Goal: Transaction & Acquisition: Purchase product/service

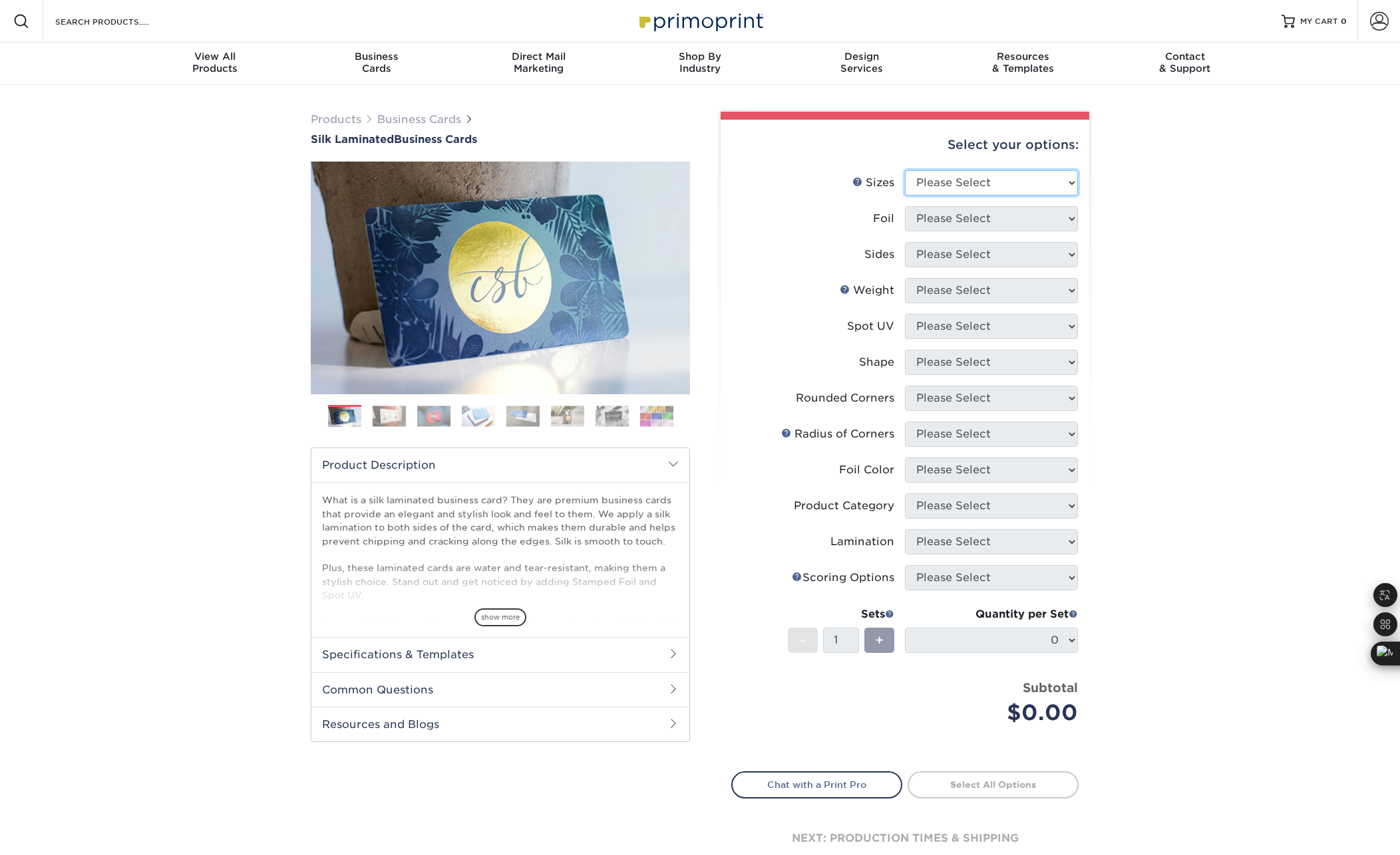
click at [1029, 185] on select "Please Select 1.5" x 3.5" - Mini 1.75" x 3.5" - Mini 2" x 2" - Square 2" x 3" -…" at bounding box center [991, 182] width 173 height 26
select select "2.00x3.50"
click at [905, 170] on select "Please Select 1.5" x 3.5" - Mini 1.75" x 3.5" - Mini 2" x 2" - Square 2" x 3" -…" at bounding box center [991, 182] width 173 height 26
click at [986, 216] on select "Please Select Yes No" at bounding box center [991, 219] width 173 height 26
select select "0"
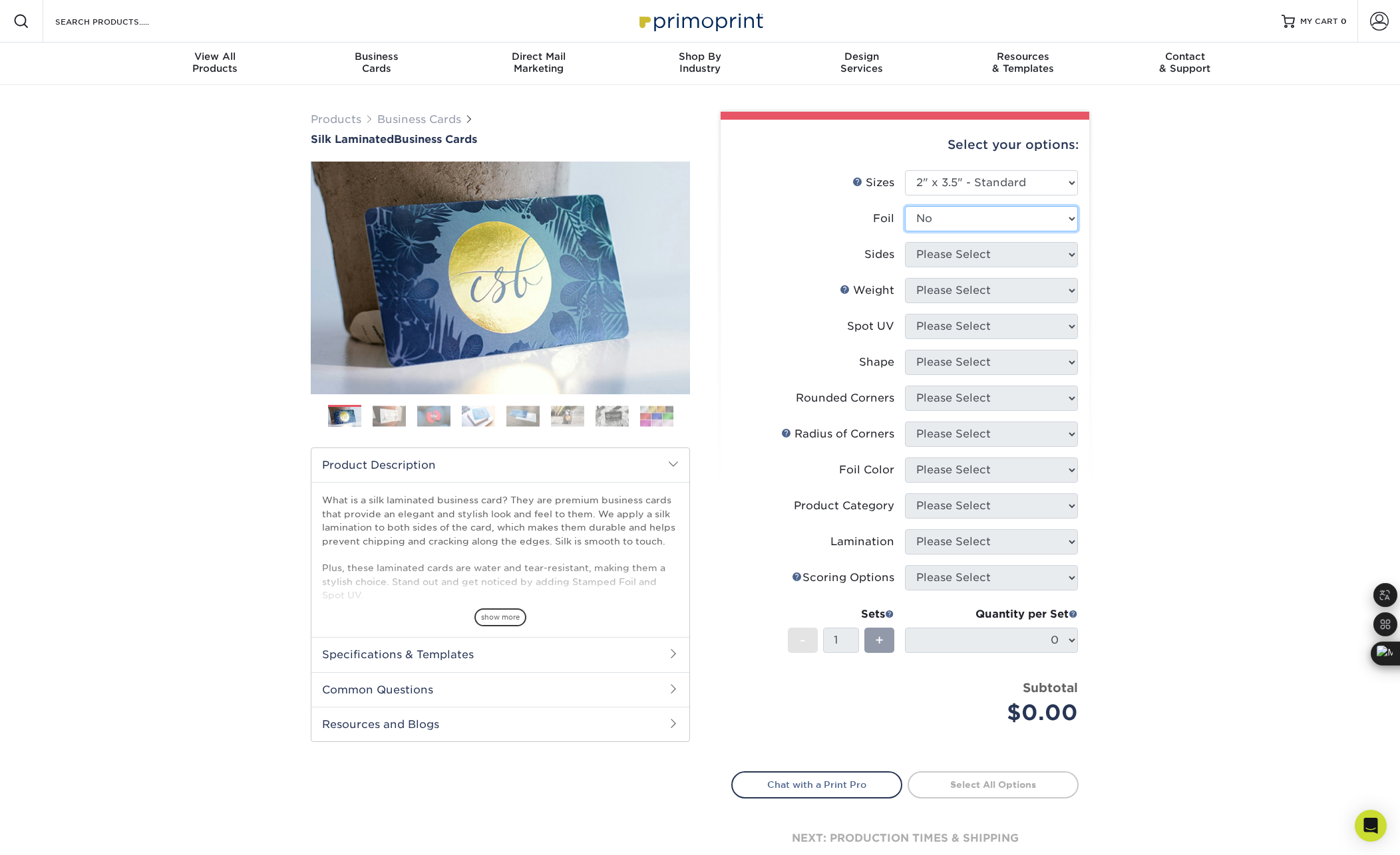
click at [905, 206] on select "Please Select Yes No" at bounding box center [991, 219] width 173 height 26
click at [978, 256] on select "Please Select Print Both Sides Print Front Only" at bounding box center [991, 254] width 173 height 26
select select "13abbda7-1d64-4f25-8bb2-c179b224825d"
click at [905, 242] on select "Please Select Print Both Sides Print Front Only" at bounding box center [991, 254] width 173 height 26
click at [983, 281] on select "Please Select 16PT" at bounding box center [991, 290] width 173 height 26
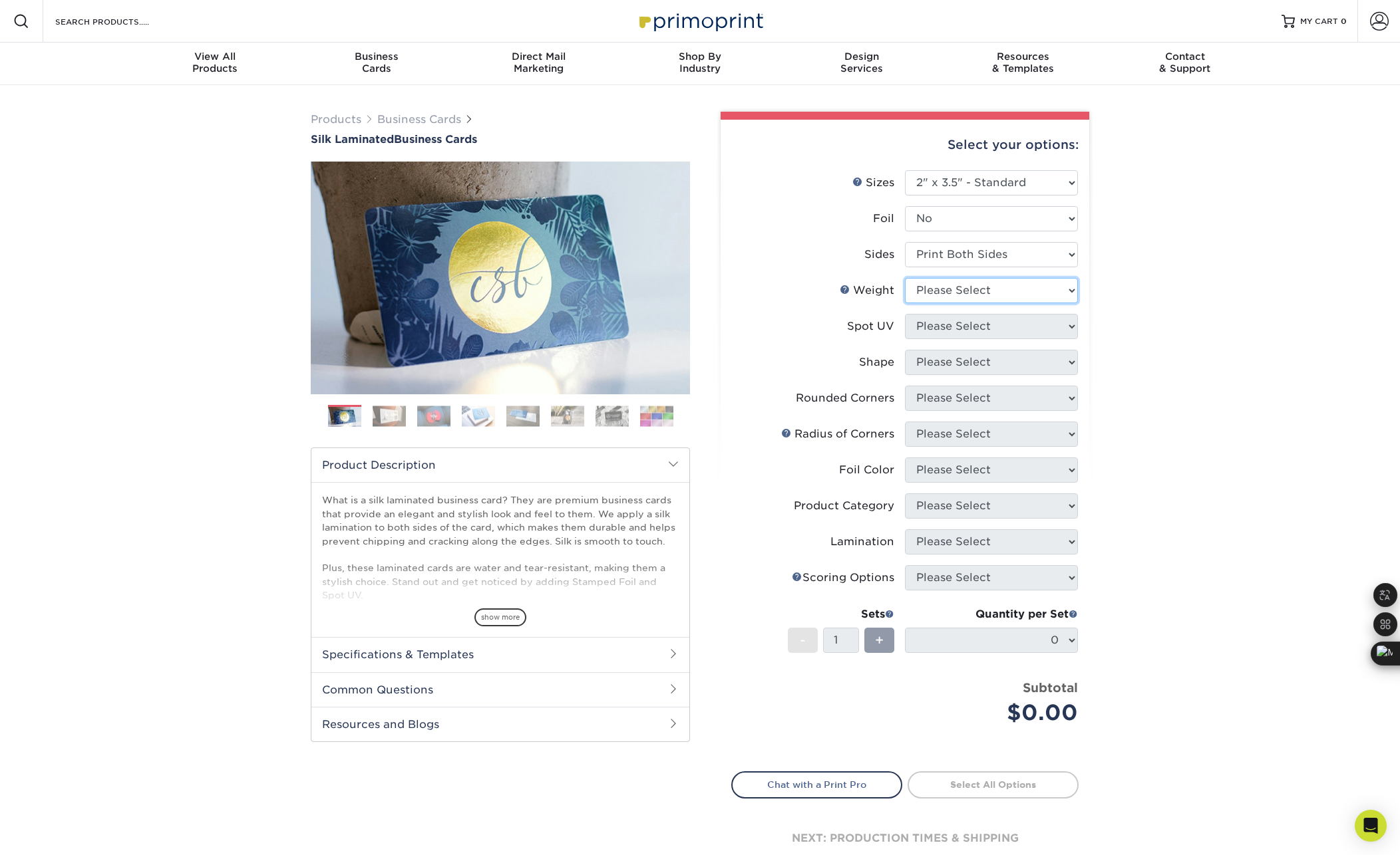
select select "16PT"
click at [905, 278] on select "Please Select 16PT" at bounding box center [991, 290] width 173 height 26
click at [964, 324] on select "Please Select No Spot UV Front and Back (Both Sides) Front Only Back Only" at bounding box center [991, 327] width 173 height 26
select select "1"
click at [905, 314] on select "Please Select No Spot UV Front and Back (Both Sides) Front Only Back Only" at bounding box center [991, 327] width 173 height 26
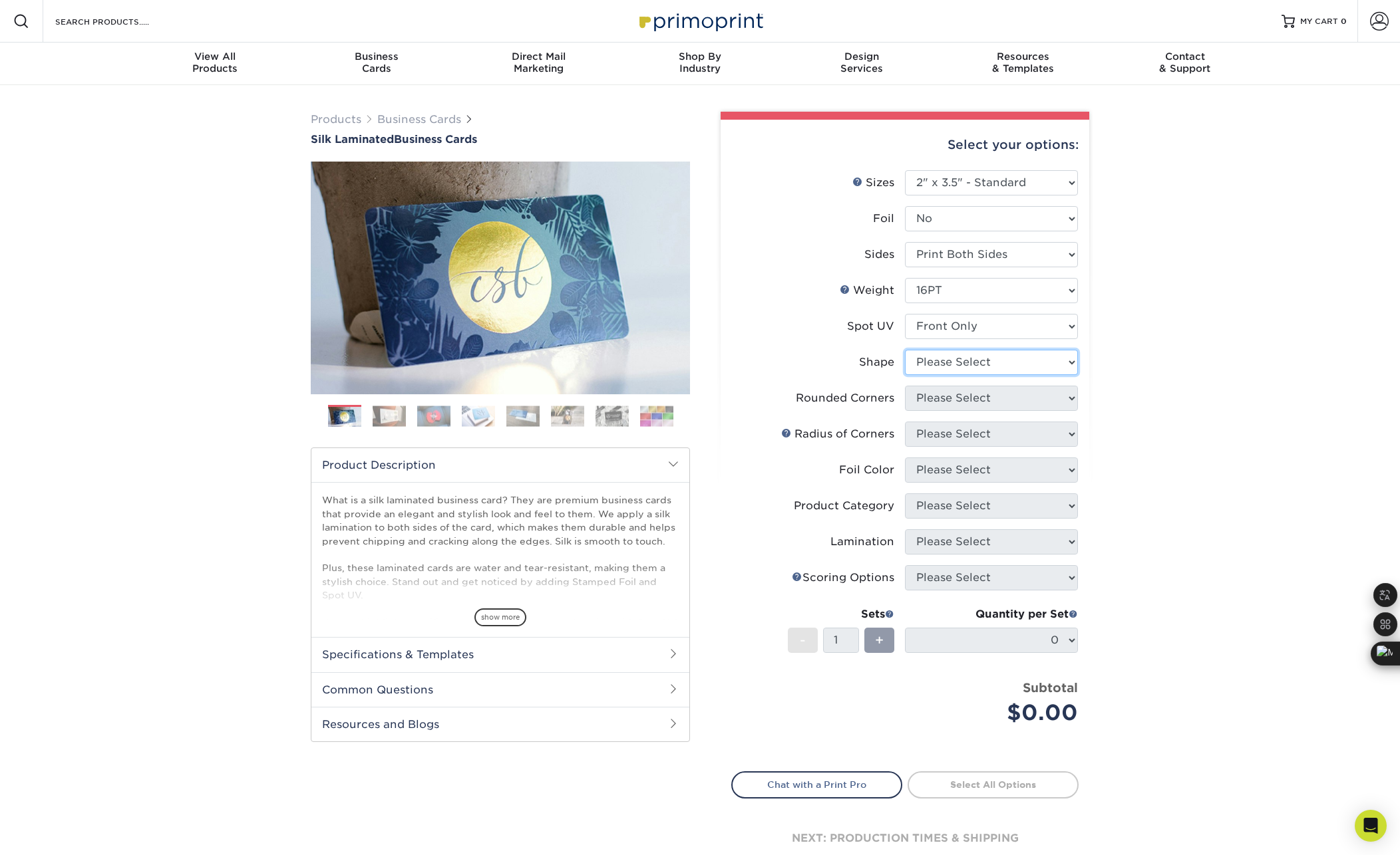
click at [996, 357] on select "Please Select Standard" at bounding box center [991, 362] width 173 height 26
select select "standard"
click at [905, 350] on select "Please Select Standard" at bounding box center [991, 362] width 173 height 26
click at [961, 403] on select "Please Select Yes - Round 2 Corners Yes - Round 4 Corners No" at bounding box center [991, 398] width 173 height 26
select select "0"
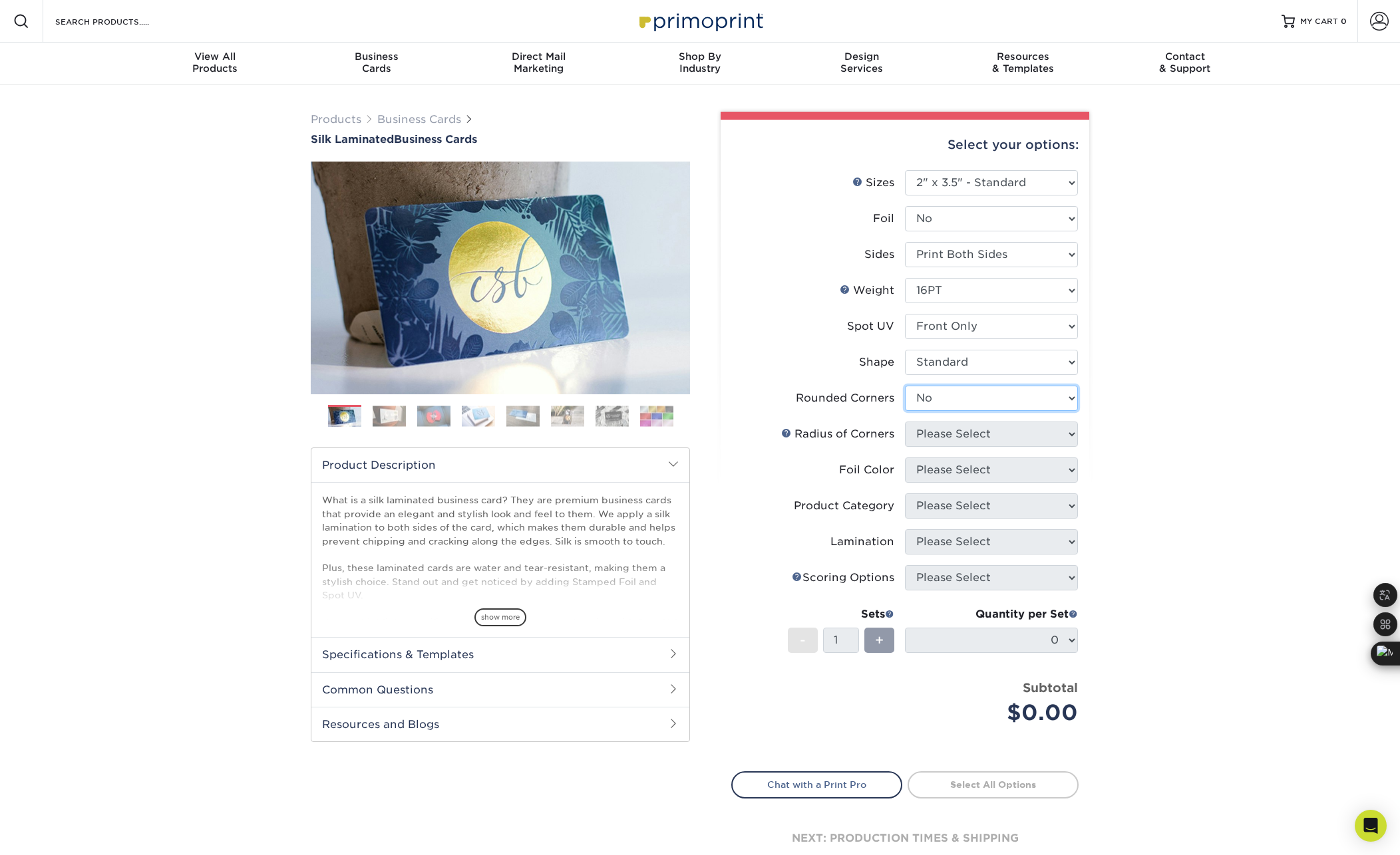
click at [905, 386] on select "Please Select Yes - Round 2 Corners Yes - Round 4 Corners No" at bounding box center [991, 398] width 173 height 26
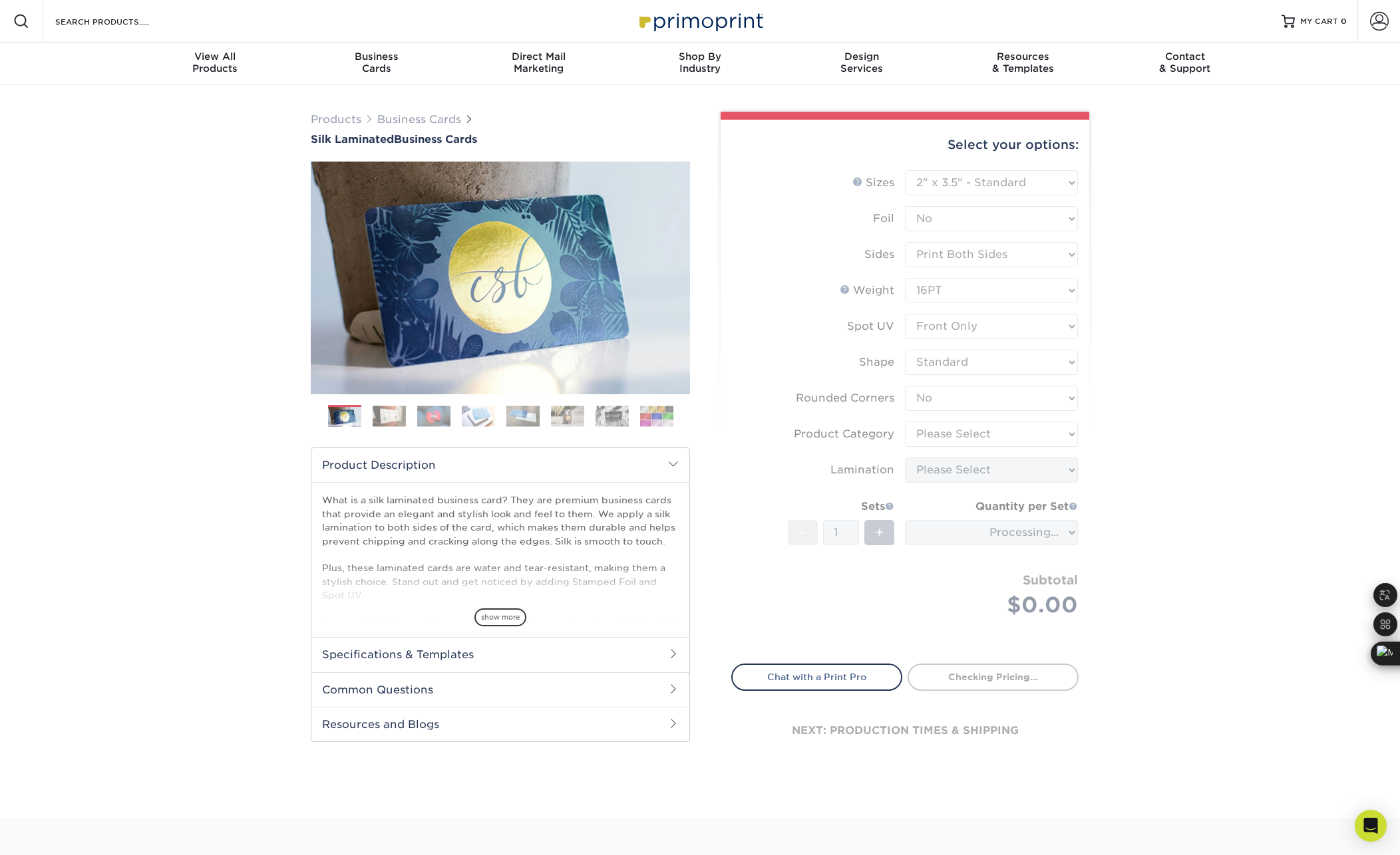
click at [941, 443] on form "Sizes Help Sizes Please Select 1.5" x 3.5" - Mini 1.75" x 3.5" - Mini 2" x 2" -…" at bounding box center [905, 409] width 347 height 478
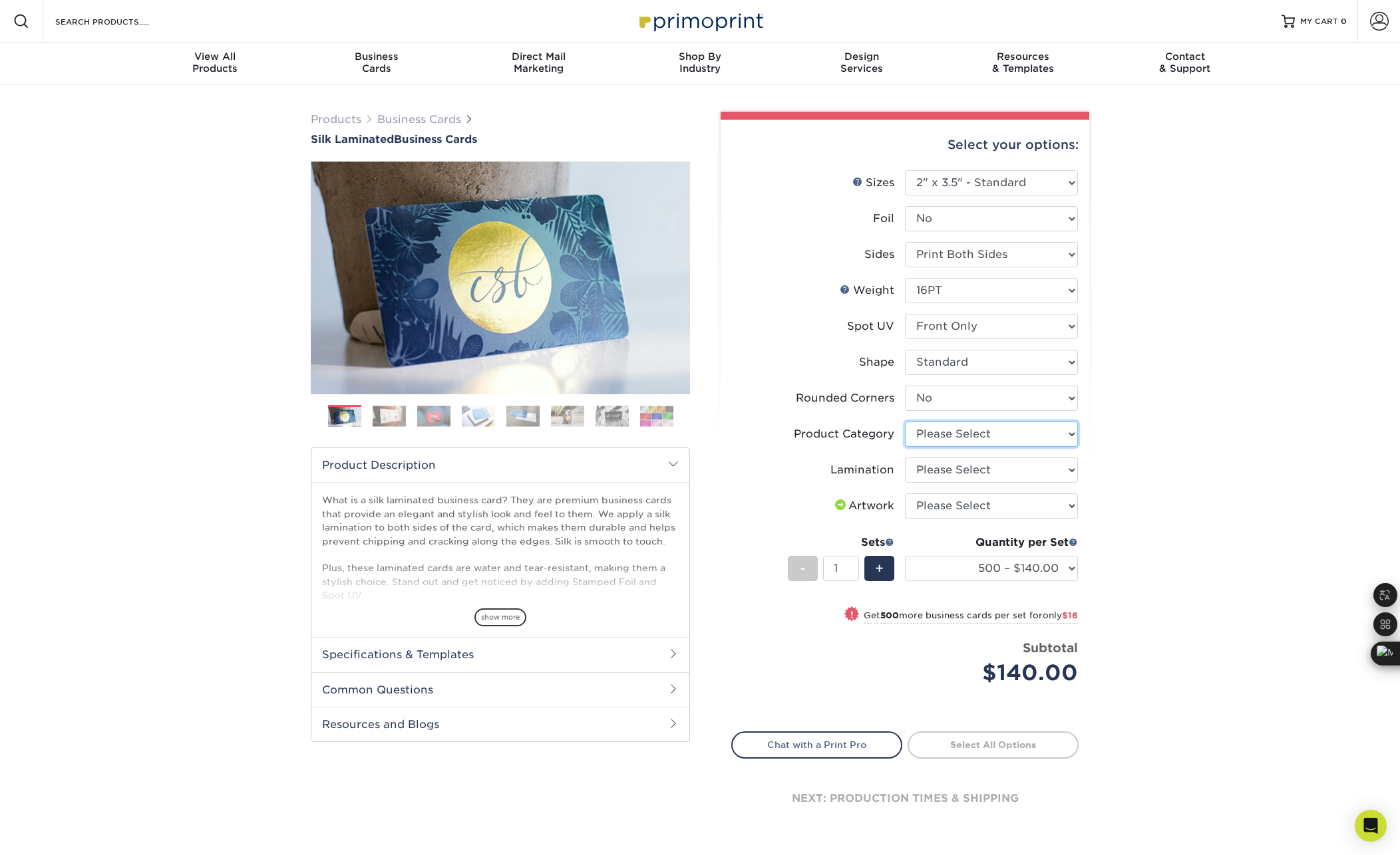
click at [1013, 433] on select "Please Select Business Cards" at bounding box center [991, 434] width 173 height 26
select select "3b5148f1-0588-4f88-a218-97bcfdce65c1"
click at [905, 421] on select "Please Select Business Cards" at bounding box center [991, 434] width 173 height 26
click at [983, 469] on select "Please Select Silk" at bounding box center [991, 470] width 173 height 26
click at [905, 458] on select "Please Select Silk" at bounding box center [991, 470] width 173 height 26
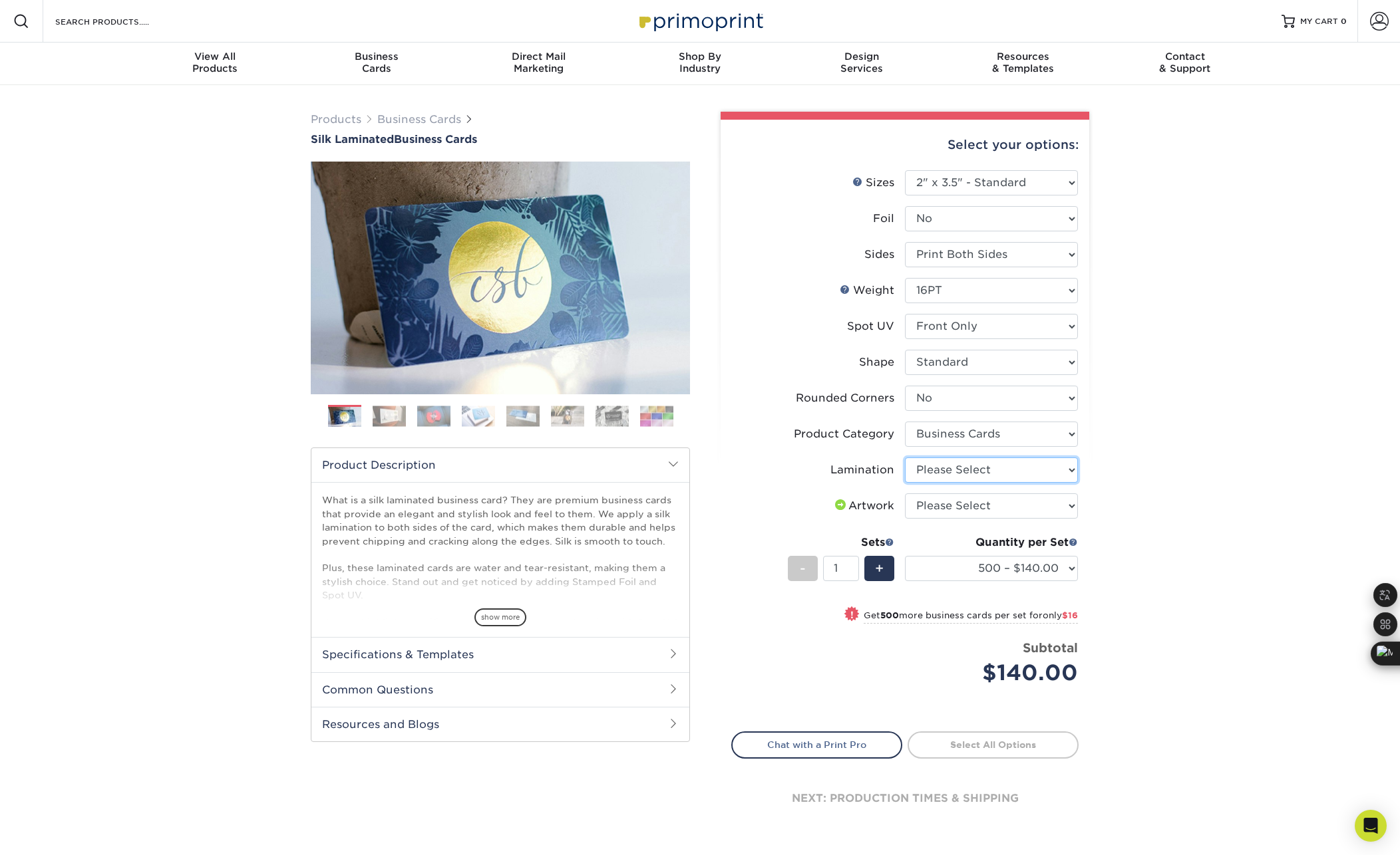
click at [971, 471] on select "Please Select Silk" at bounding box center [991, 470] width 173 height 26
select select "ccacb42f-45f7-42d3-bbd3-7c8421cf37f0"
click at [905, 458] on select "Please Select Silk" at bounding box center [991, 470] width 173 height 26
click at [964, 502] on select "Please Select I will upload files I need a design - $100" at bounding box center [991, 505] width 173 height 26
select select "upload"
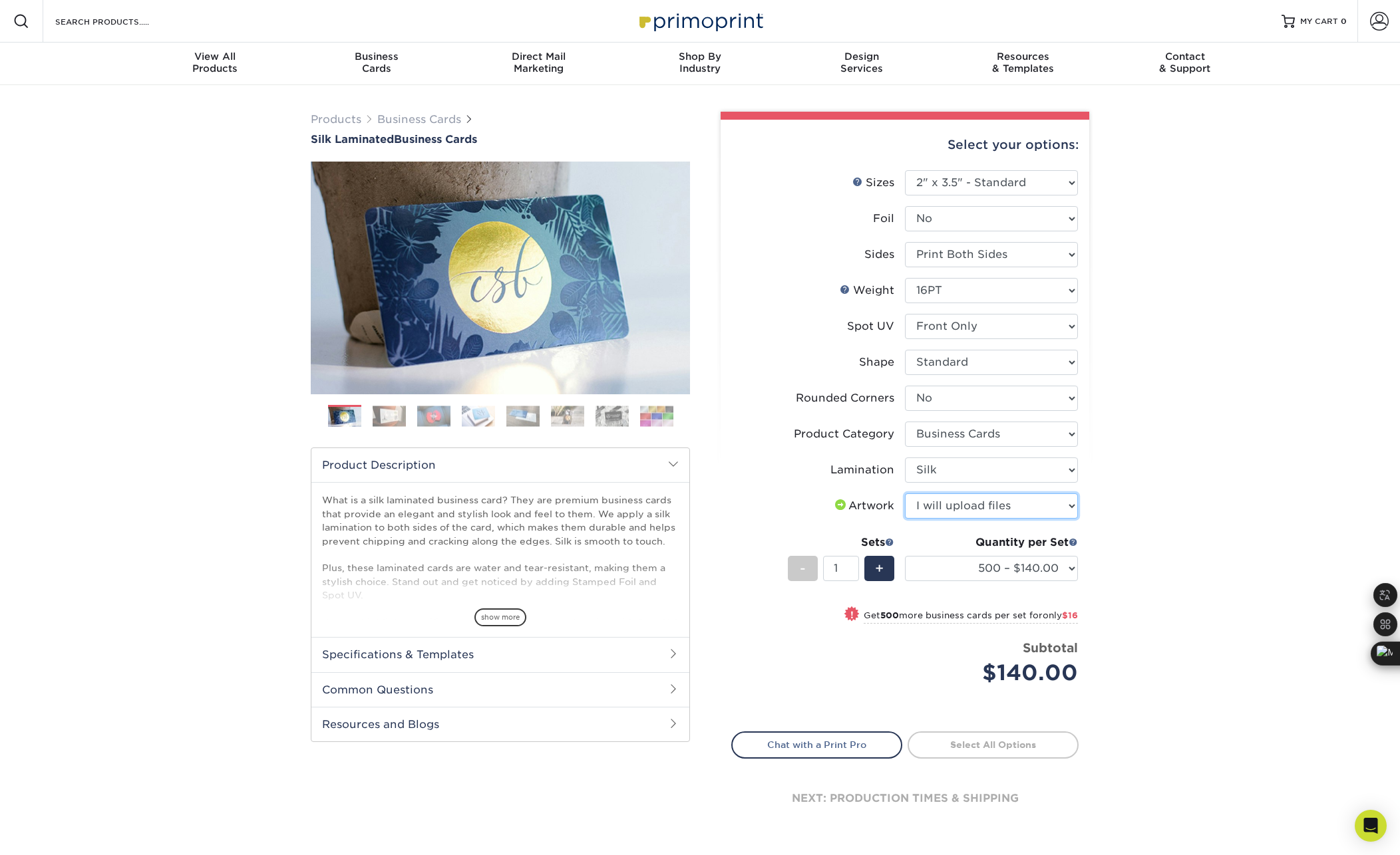
click at [905, 493] on select "Please Select I will upload files I need a design - $100" at bounding box center [991, 505] width 173 height 26
click at [1156, 517] on div "Products Business Cards Silk Laminated Business Cards Previous Next" at bounding box center [700, 485] width 1400 height 801
click at [1045, 566] on select "500 – $140.00 1000 – $156.00 2500 – $383.00 5000 – $642.00 10000 – $1156.00" at bounding box center [991, 568] width 173 height 26
select select "1000 – $156.00"
click at [905, 556] on select "500 – $140.00 1000 – $156.00 2500 – $383.00 5000 – $642.00 10000 – $1156.00" at bounding box center [991, 568] width 173 height 26
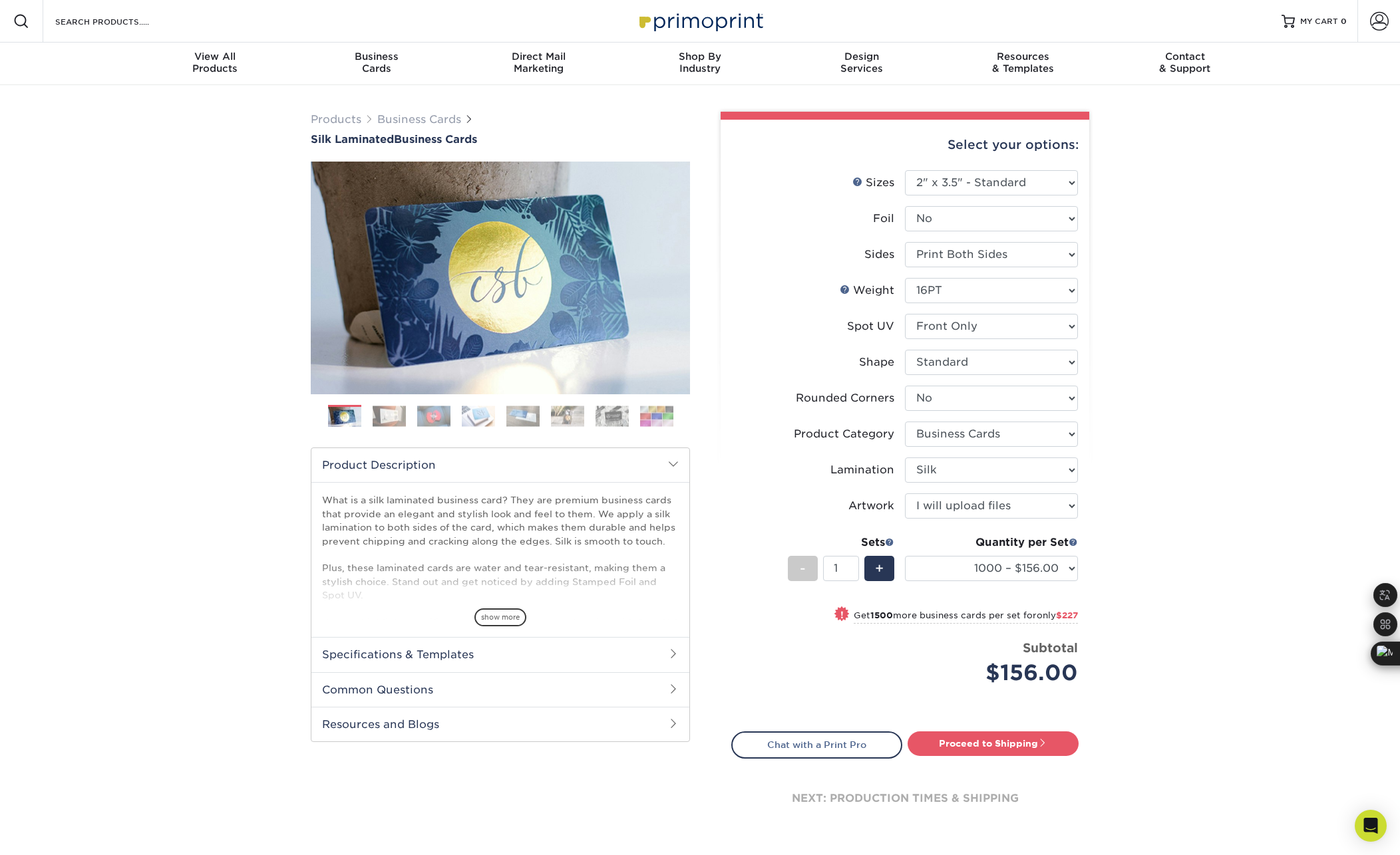
click at [1187, 537] on div "Products Business Cards Silk Laminated Business Cards Previous Next" at bounding box center [700, 485] width 1400 height 801
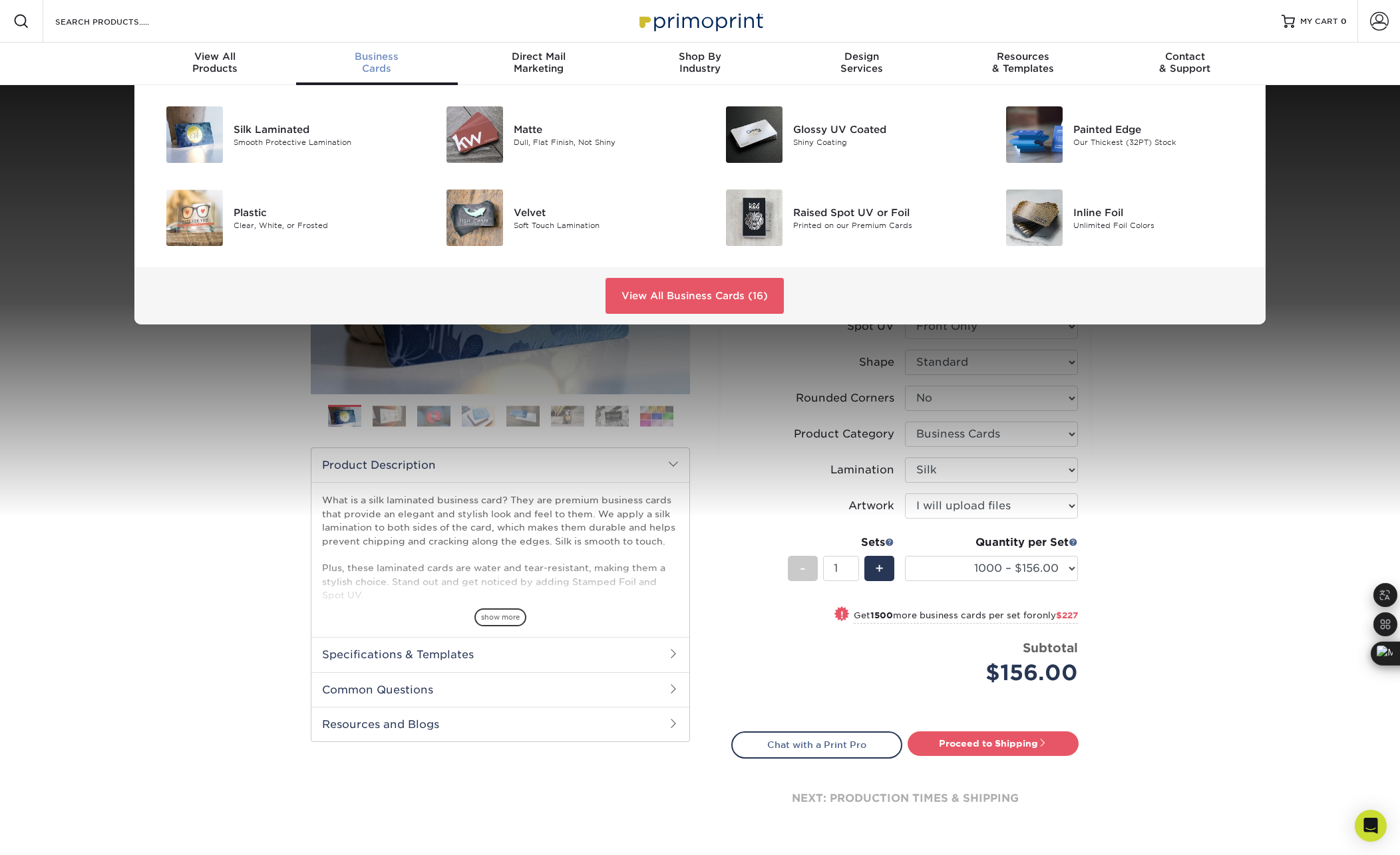
click at [365, 68] on div "Business Cards" at bounding box center [376, 62] width 162 height 24
click at [370, 58] on span "Business" at bounding box center [376, 57] width 162 height 12
click at [375, 60] on span "Business" at bounding box center [376, 57] width 162 height 12
click at [779, 132] on img at bounding box center [754, 135] width 57 height 57
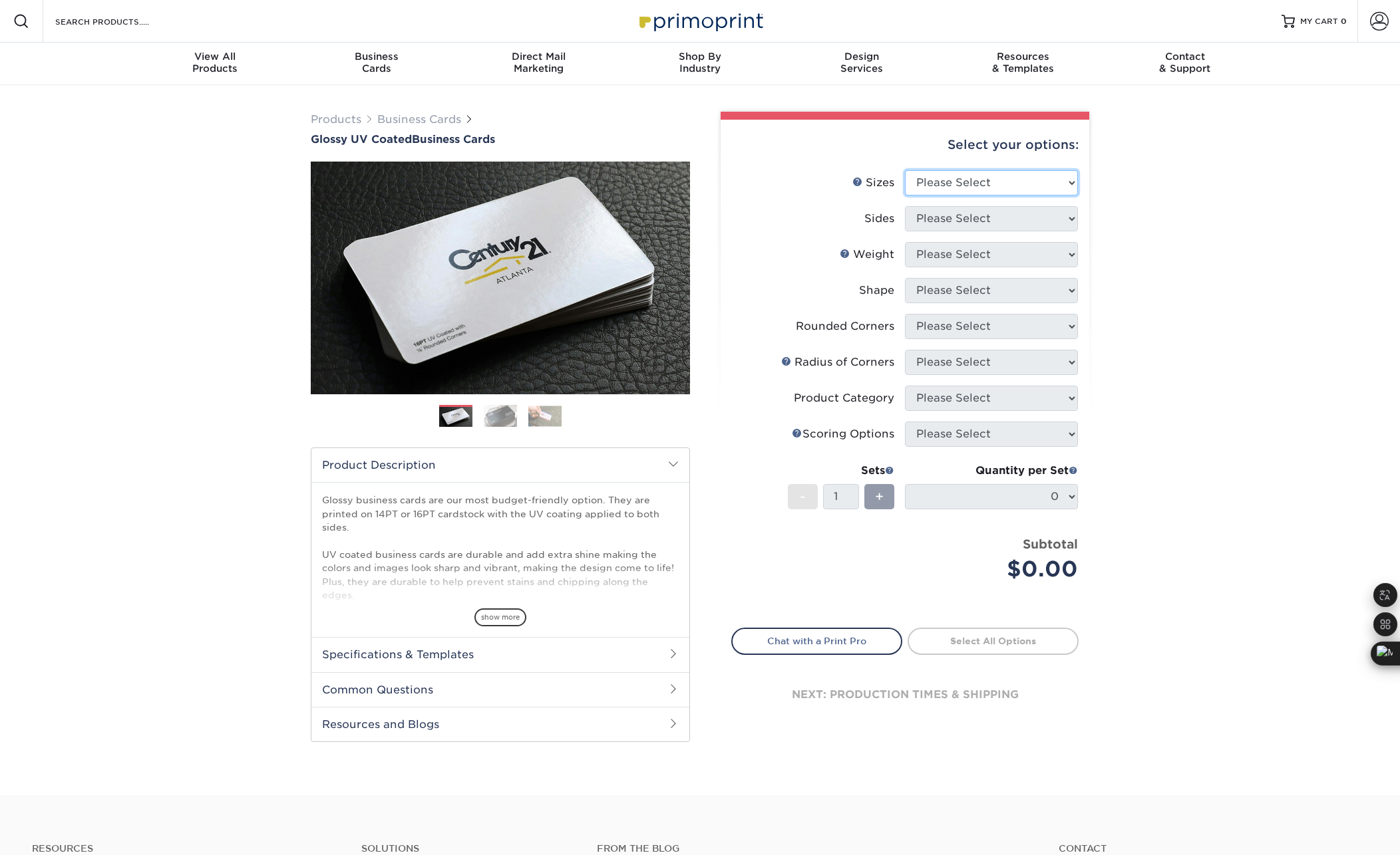
click at [1023, 181] on select "Please Select 1.5" x 3.5" - Mini 1.75" x 3.5" - Mini 2" x 2" - Square 2" x 3" -…" at bounding box center [991, 182] width 173 height 26
select select "2.00x3.50"
click at [905, 170] on select "Please Select 1.5" x 3.5" - Mini 1.75" x 3.5" - Mini 2" x 2" - Square 2" x 3" -…" at bounding box center [991, 182] width 173 height 26
click at [1008, 228] on select "Please Select Print Both Sides Print Front Only" at bounding box center [991, 219] width 173 height 26
select select "13abbda7-1d64-4f25-8bb2-c179b224825d"
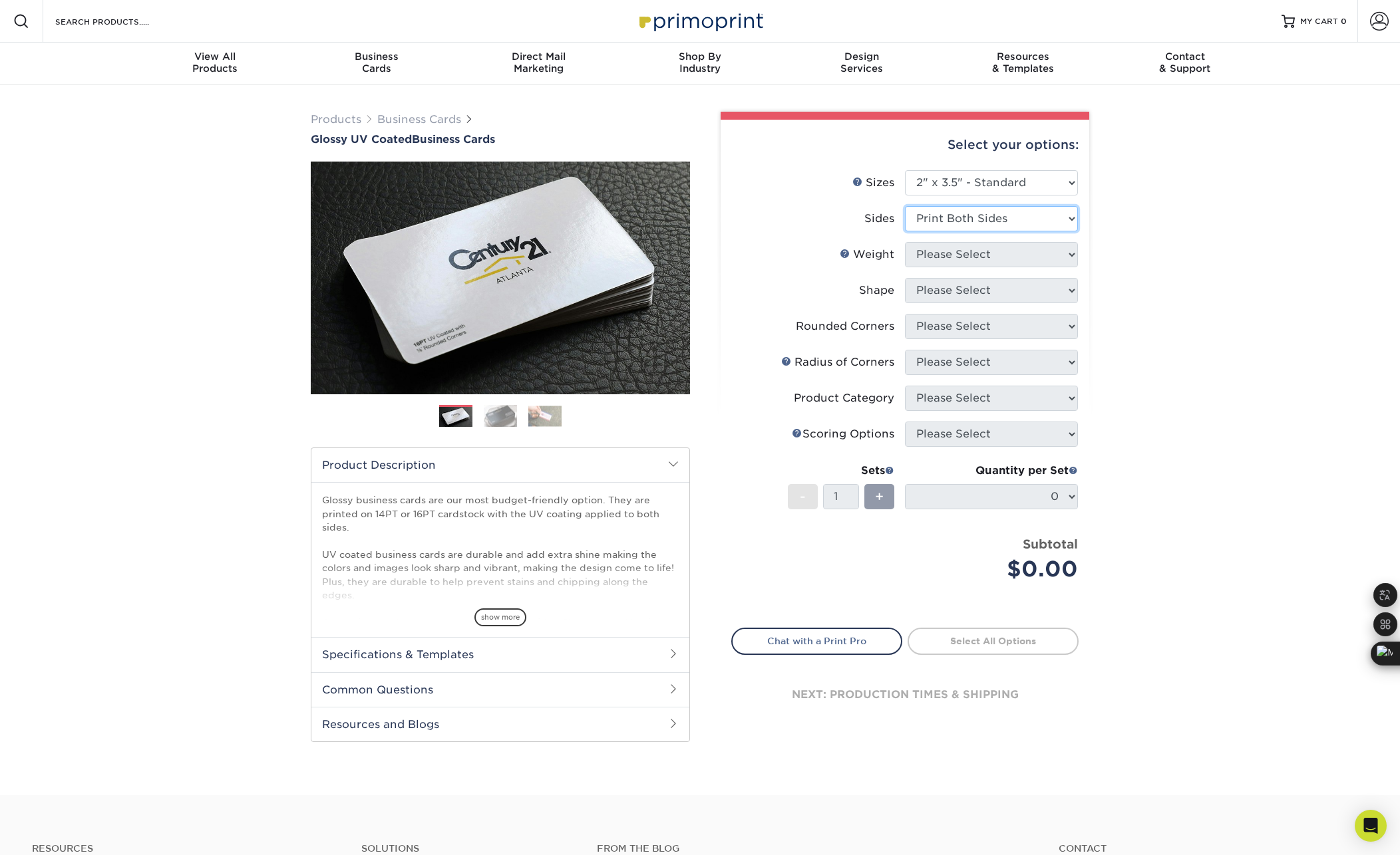
click at [905, 206] on select "Please Select Print Both Sides Print Front Only" at bounding box center [991, 219] width 173 height 26
click at [994, 253] on select "Please Select 16PT 14PT" at bounding box center [991, 254] width 173 height 26
select select "16PT"
click at [905, 242] on select "Please Select 16PT 14PT" at bounding box center [991, 254] width 173 height 26
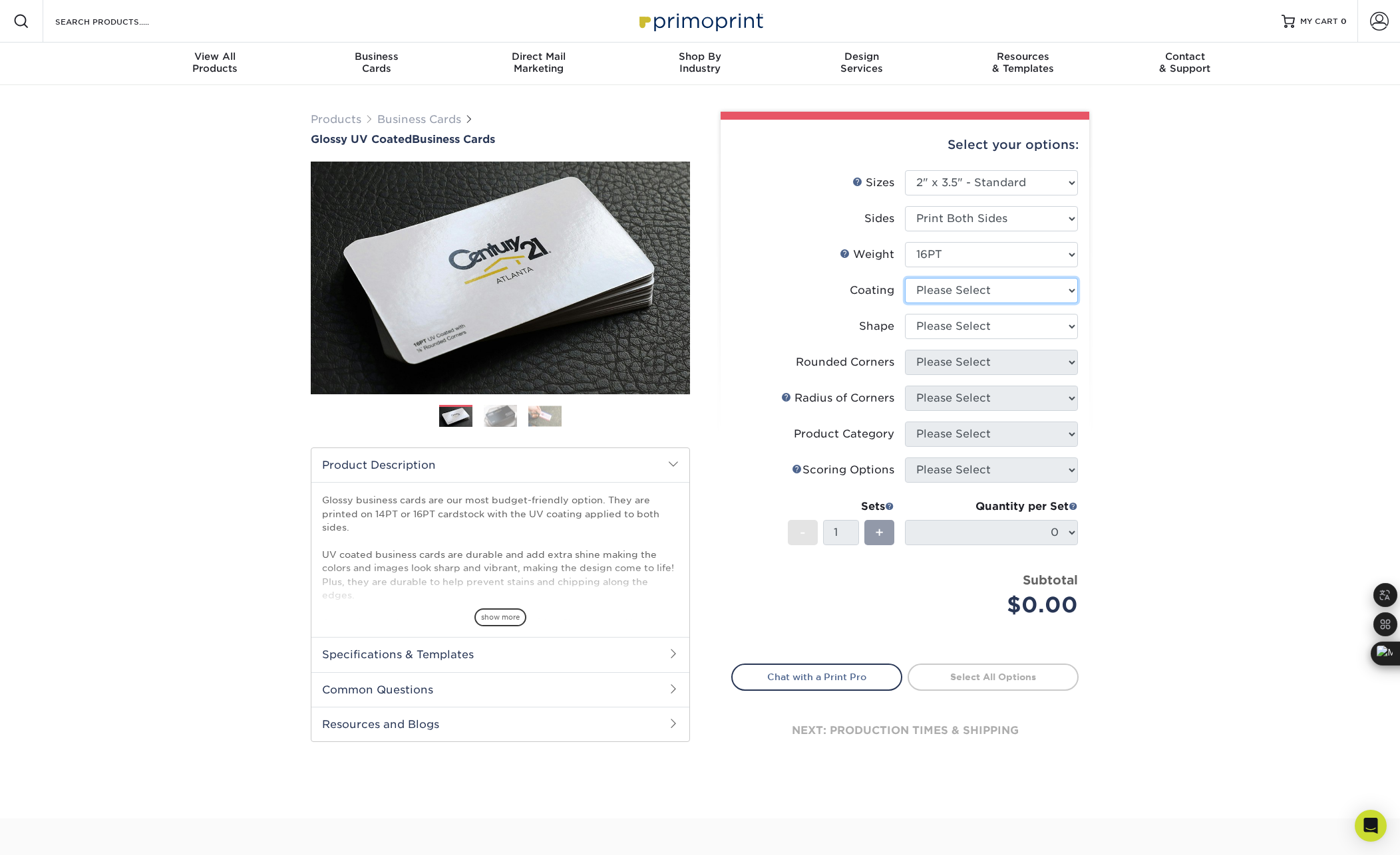
click at [983, 293] on select at bounding box center [991, 290] width 173 height 26
select select "1e8116af-acfc-44b1-83dc-8181aa338834"
click at [905, 278] on select at bounding box center [991, 290] width 173 height 26
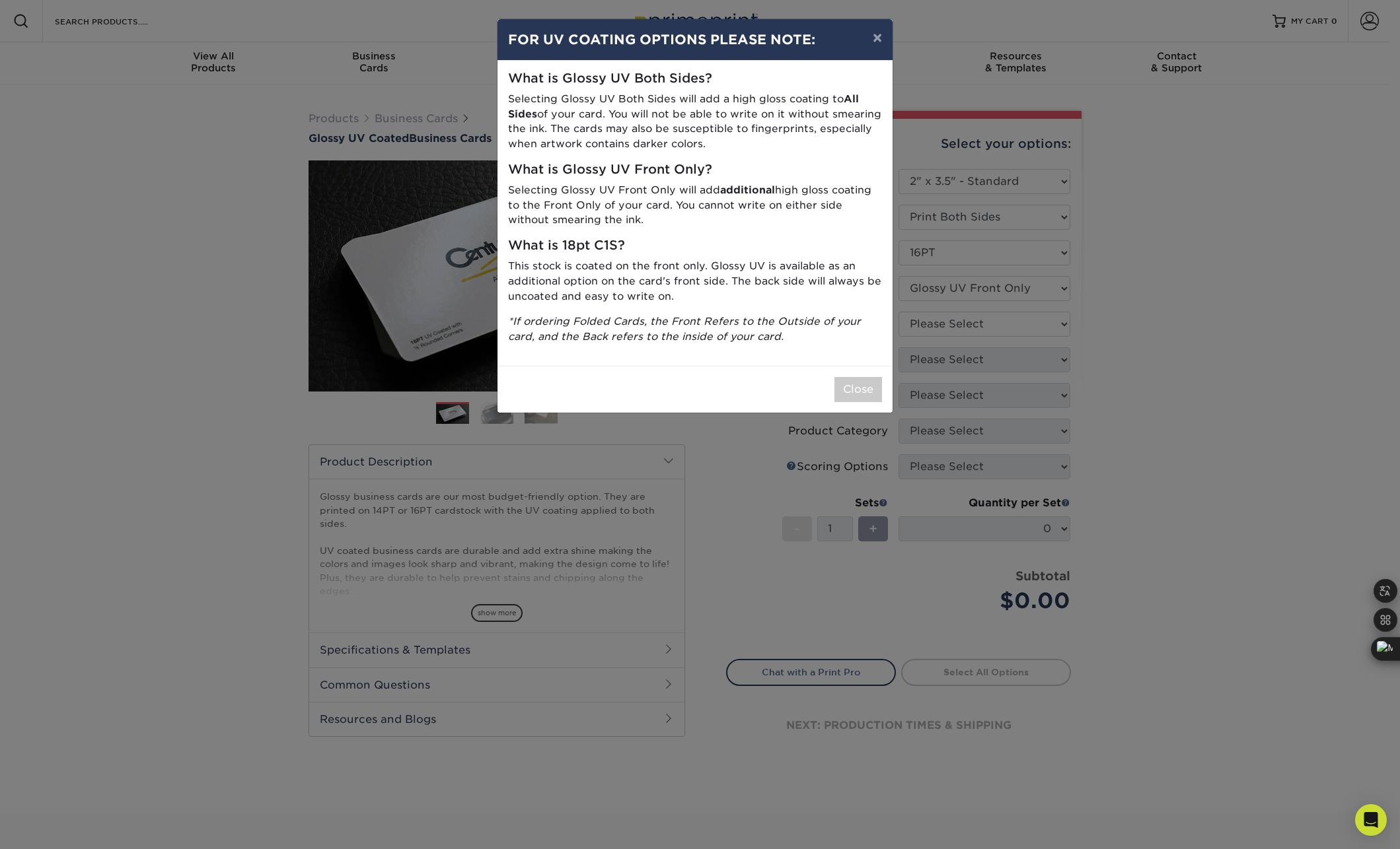
click at [845, 348] on div "What is Glossy UV Both Sides? Selecting Glossy UV Both Sides will add a high gl…" at bounding box center [695, 213] width 395 height 305
click at [862, 385] on button "Close" at bounding box center [858, 389] width 47 height 25
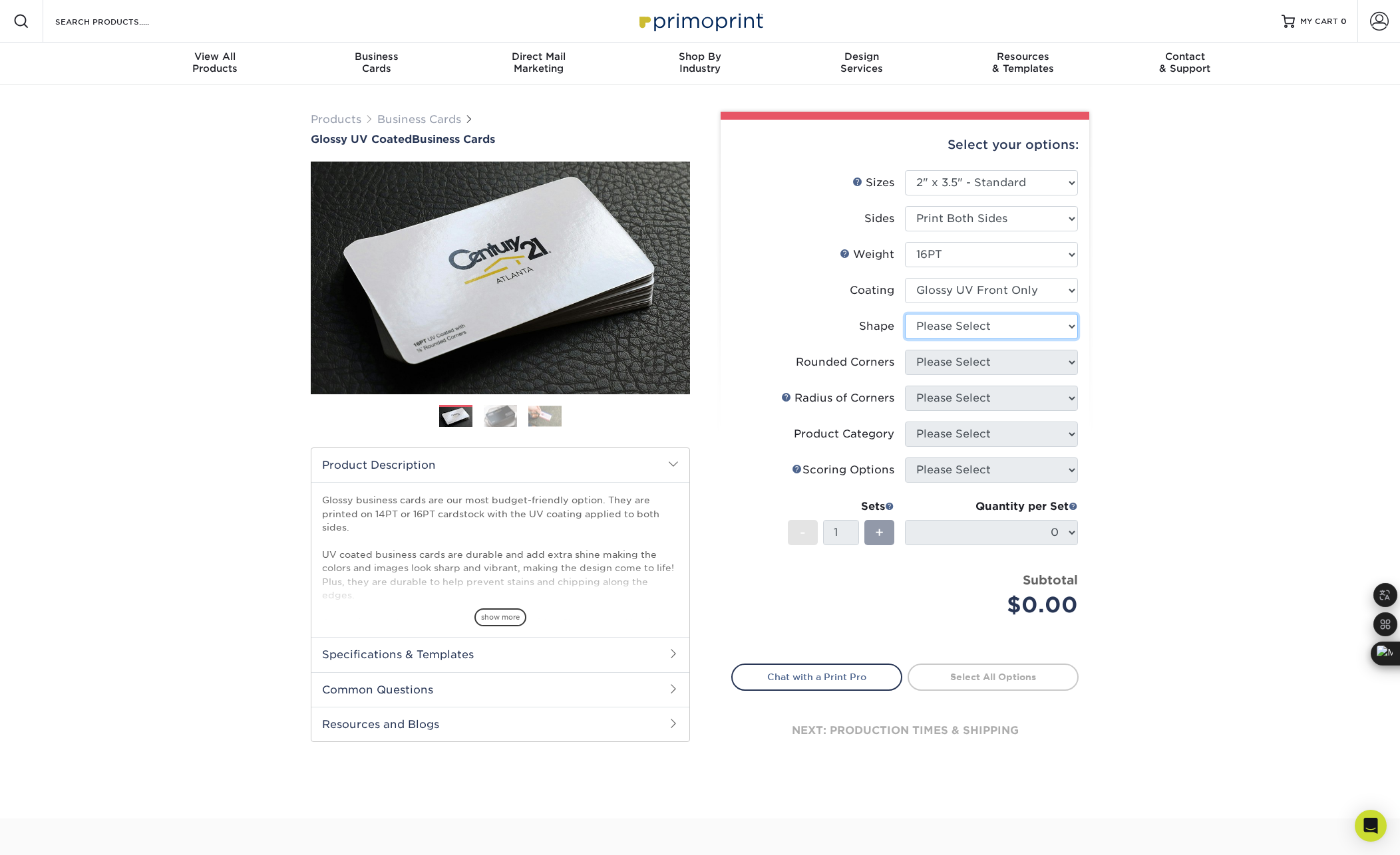
click at [977, 327] on select "Please Select Standard" at bounding box center [991, 327] width 173 height 26
select select "standard"
click at [905, 314] on select "Please Select Standard" at bounding box center [991, 327] width 173 height 26
click at [967, 357] on select "Please Select Yes - Round 2 Corners Yes - Round 4 Corners No" at bounding box center [991, 362] width 173 height 26
select select "0"
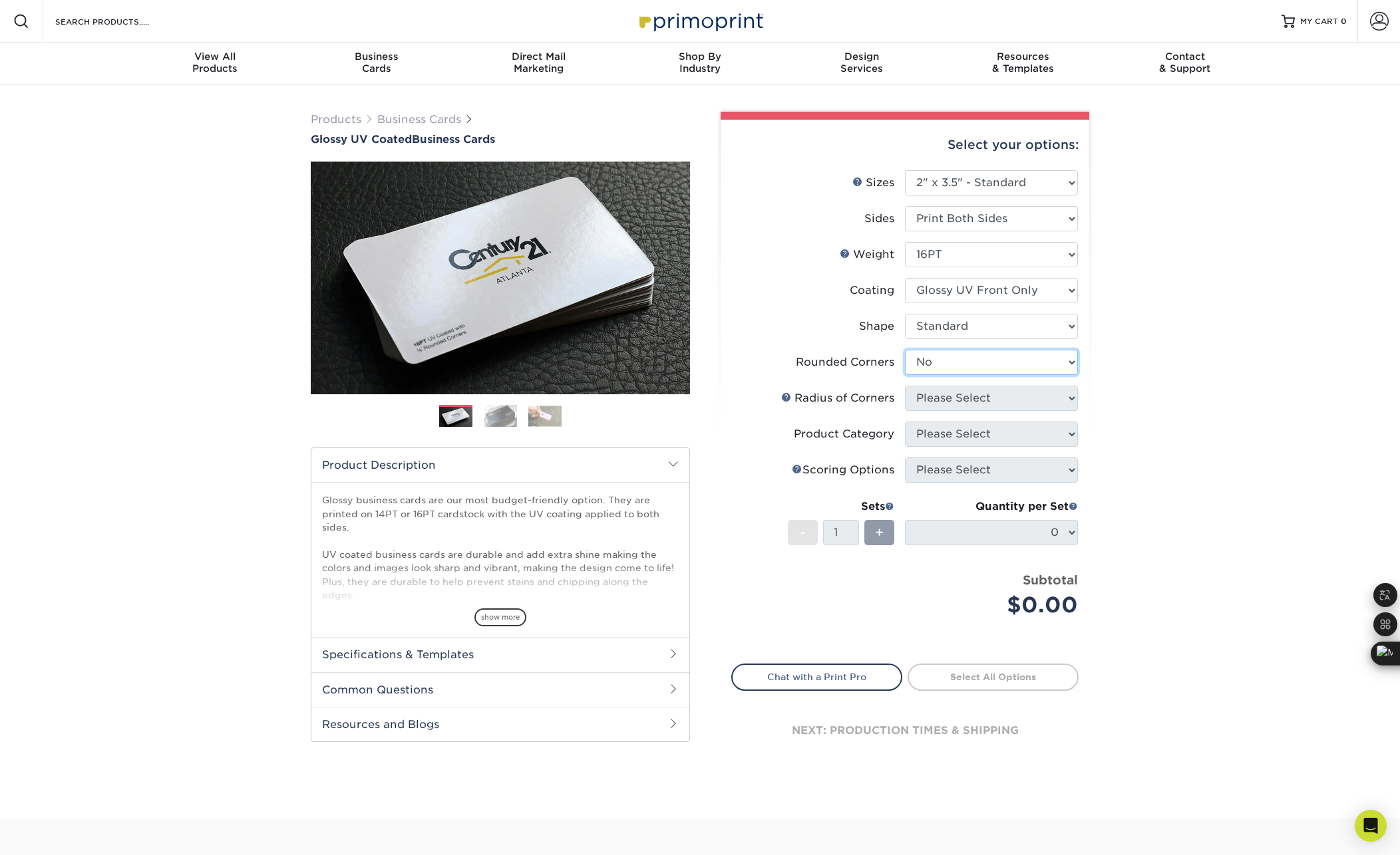
click at [905, 350] on select "Please Select Yes - Round 2 Corners Yes - Round 4 Corners No" at bounding box center [991, 362] width 173 height 26
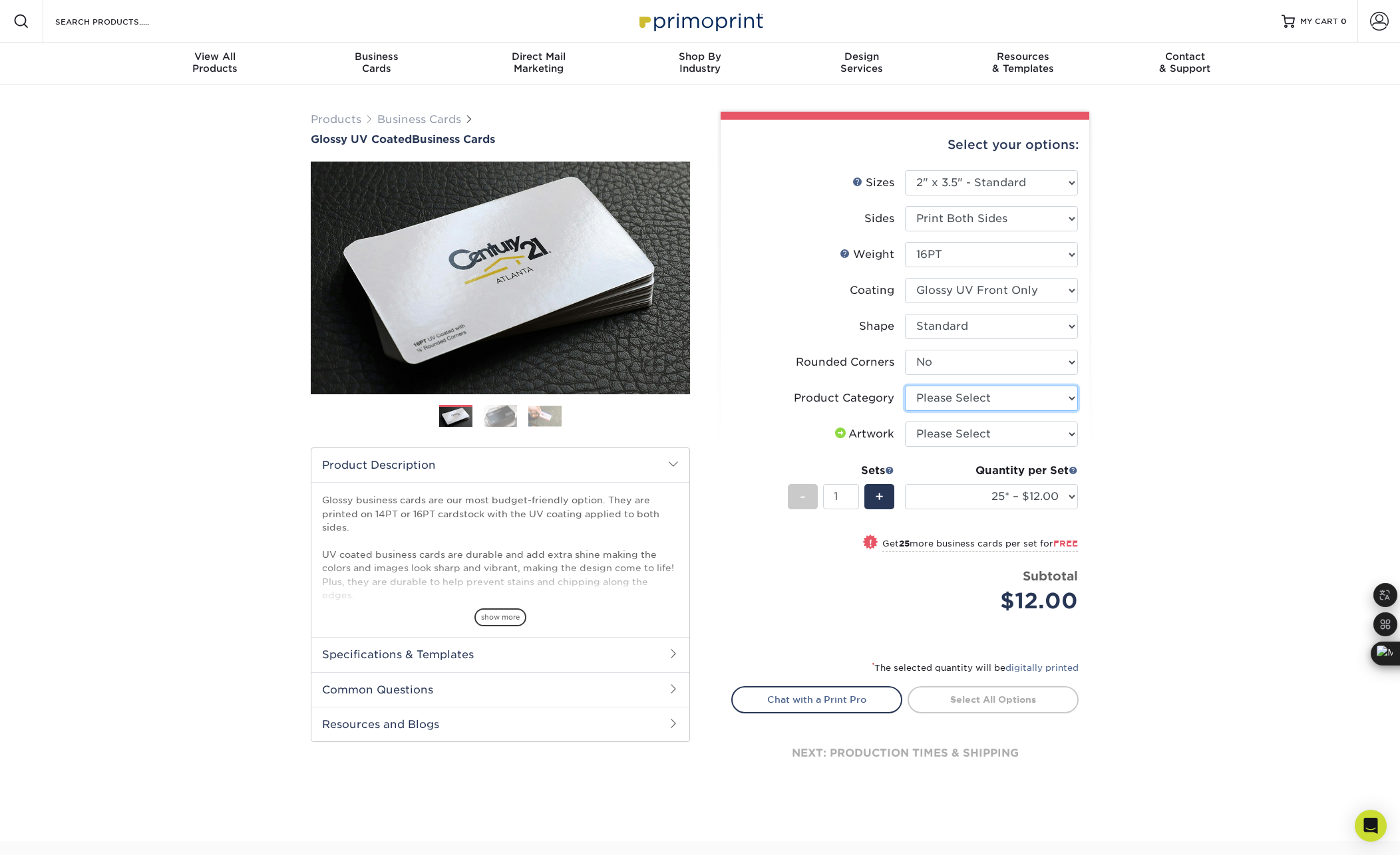
click at [1037, 395] on select "Please Select Business Cards" at bounding box center [991, 398] width 173 height 26
select select "3b5148f1-0588-4f88-a218-97bcfdce65c1"
click at [905, 386] on select "Please Select Business Cards" at bounding box center [991, 398] width 173 height 26
click at [1015, 428] on select "Please Select I will upload files I need a design - $100" at bounding box center [991, 434] width 173 height 26
select select "upload"
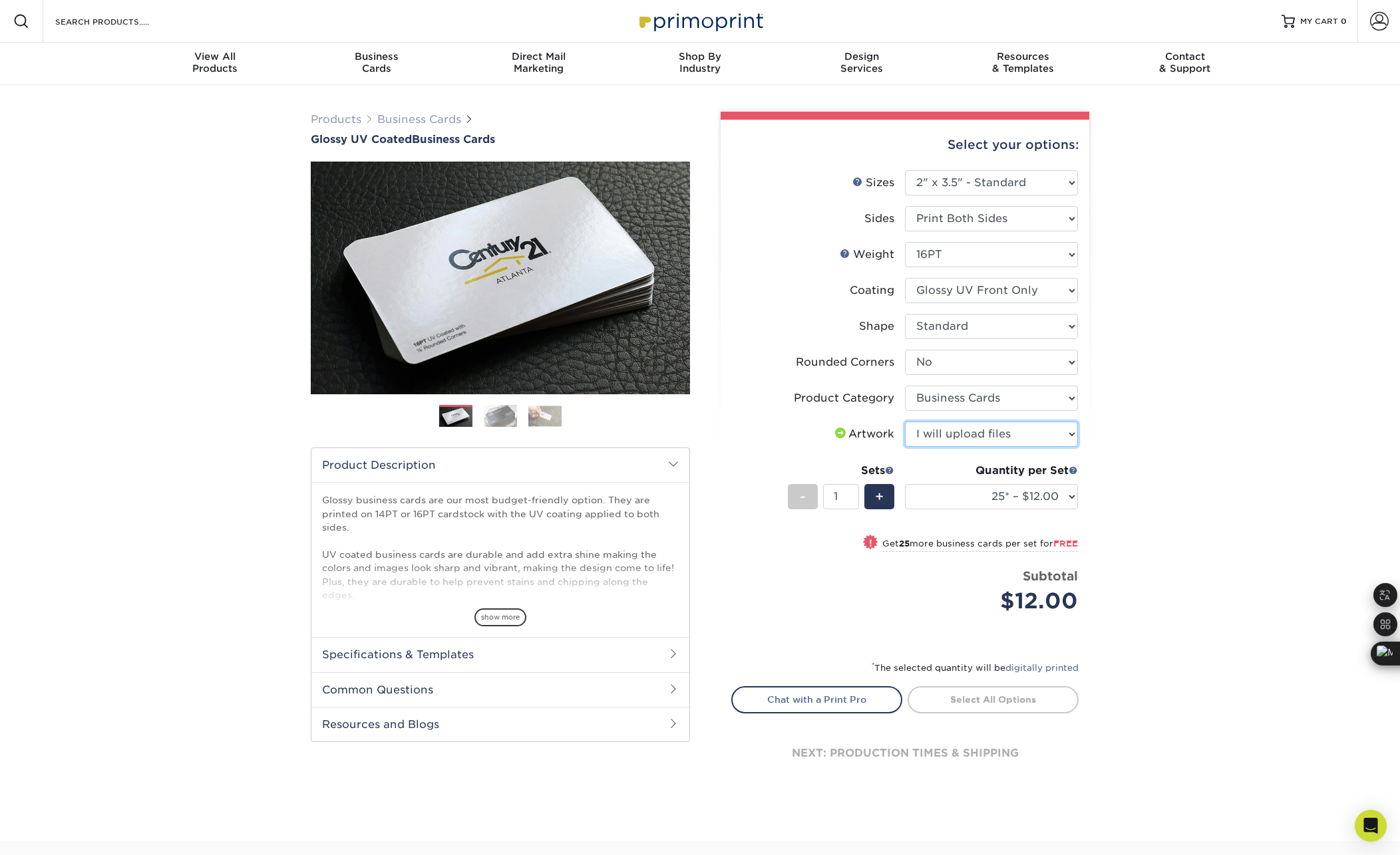
click at [905, 421] on select "Please Select I will upload files I need a design - $100" at bounding box center [991, 434] width 173 height 26
click at [1046, 489] on select "25* – $12.00 50* – $12.00 100* – $12.00 250* – $21.00 500 – $42.00 1000 – $53.0…" at bounding box center [991, 497] width 173 height 26
select select "10000 – $321.00"
click at [905, 484] on select "25* – $12.00 50* – $12.00 100* – $12.00 250* – $21.00 500 – $42.00 1000 – $53.0…" at bounding box center [991, 497] width 173 height 26
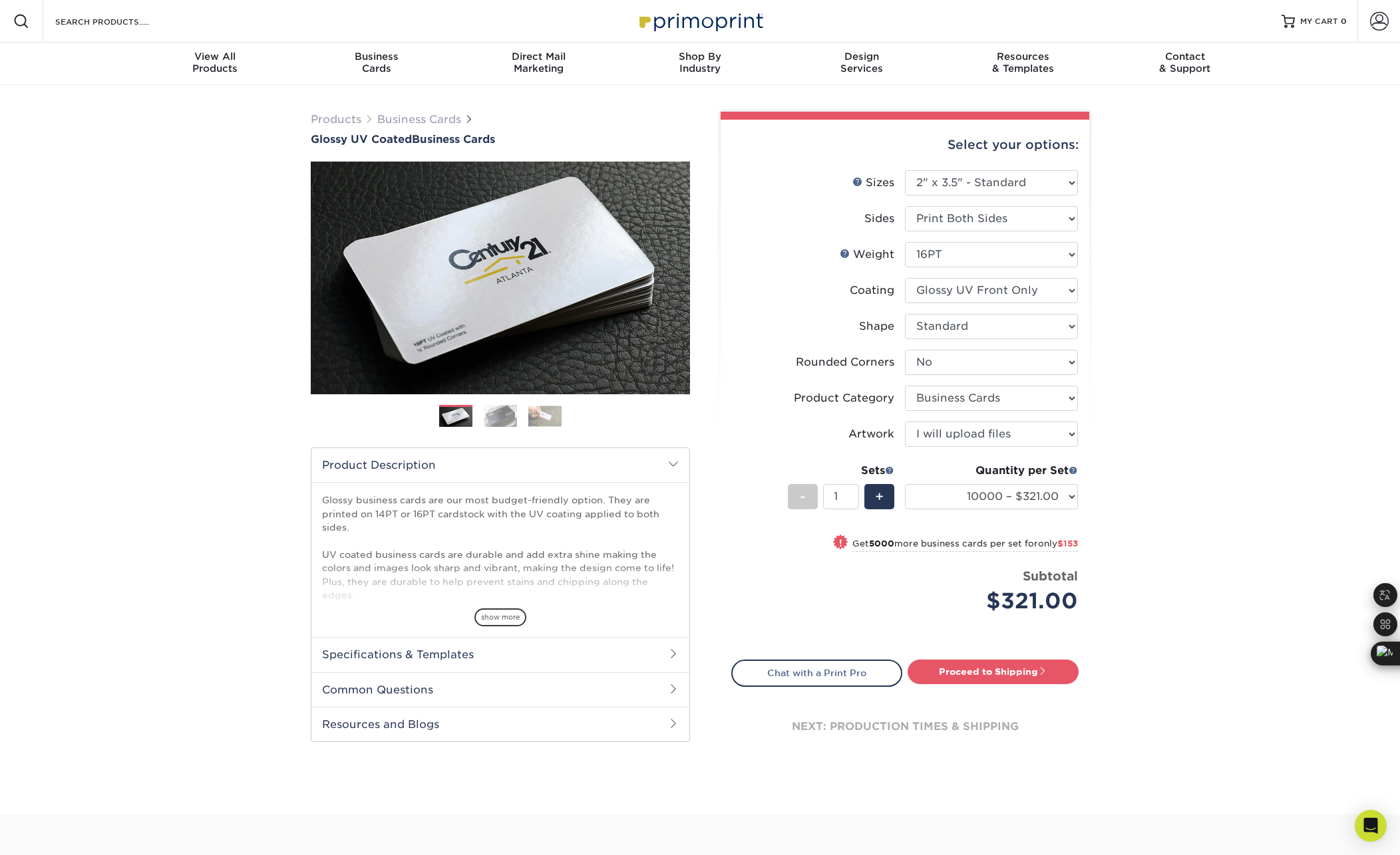
drag, startPoint x: 1130, startPoint y: 282, endPoint x: 1138, endPoint y: 293, distance: 13.6
click at [1133, 283] on div "Products Business Cards Glossy UV Coated Business Cards Previous Next" at bounding box center [700, 450] width 1400 height 729
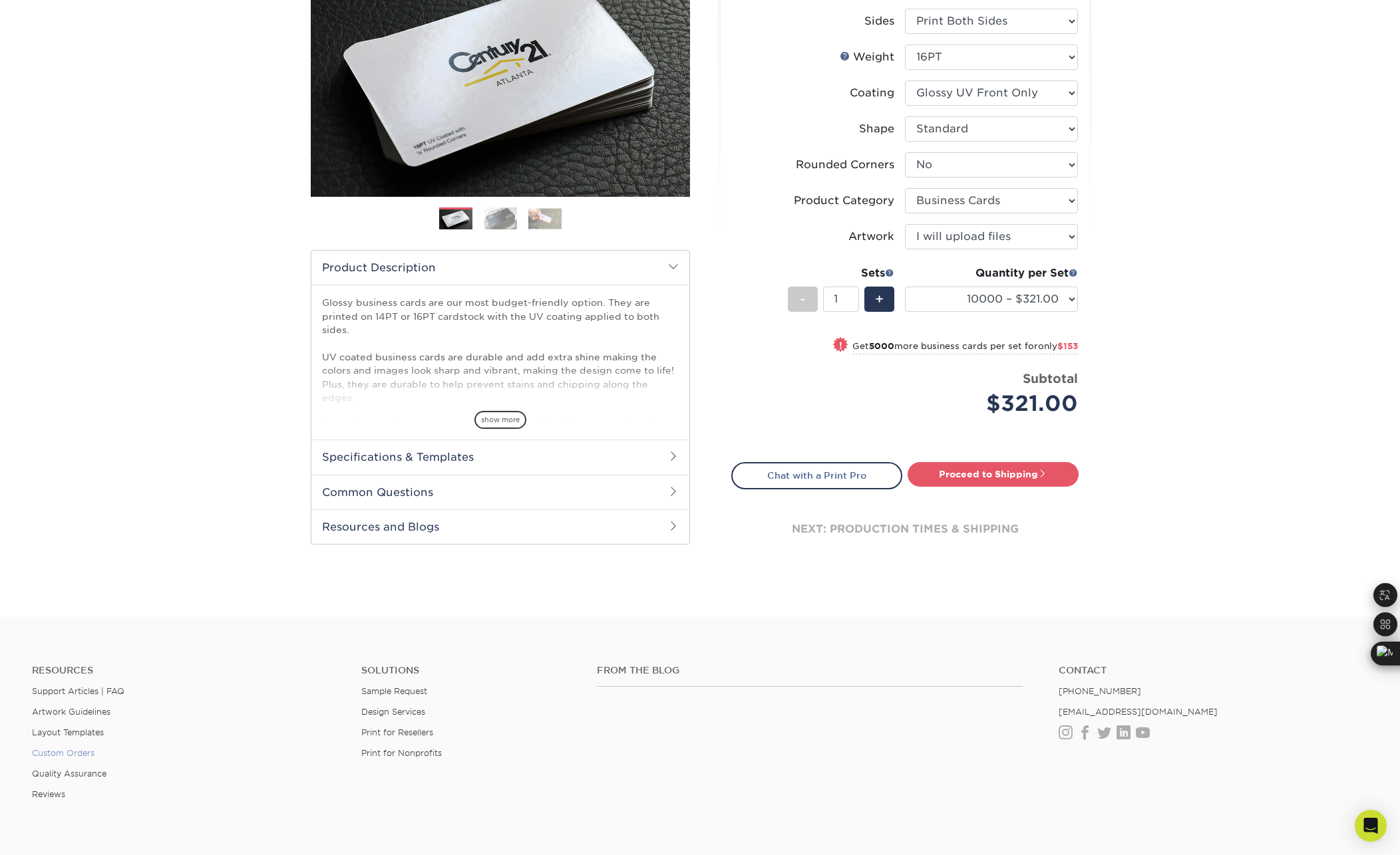
scroll to position [199, 0]
